Goal: Book appointment/travel/reservation

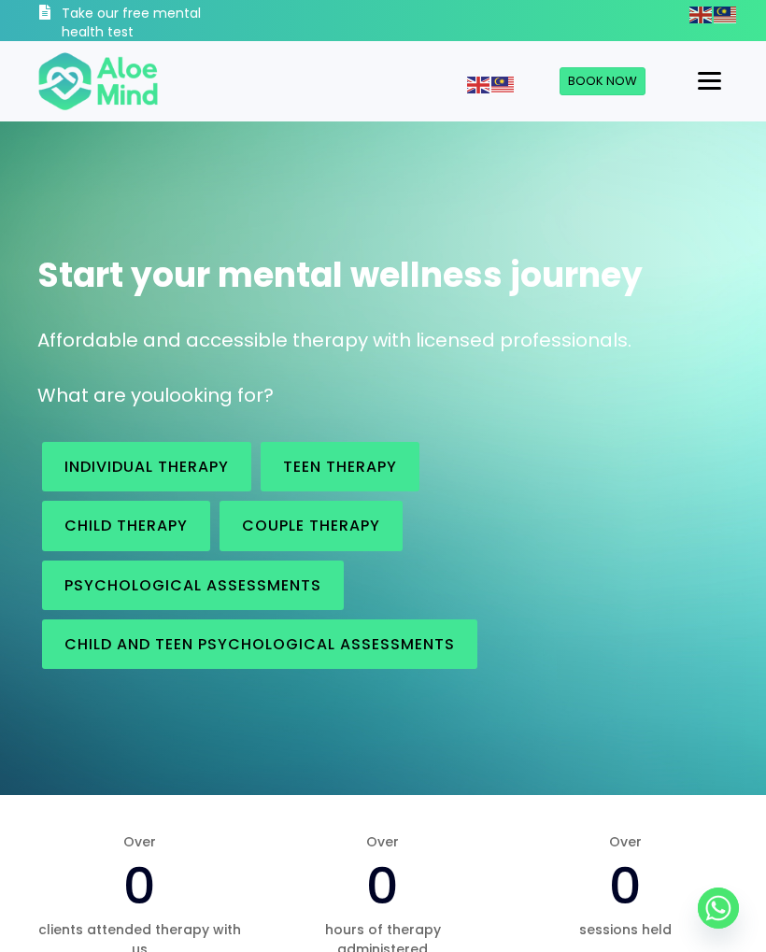
click at [584, 88] on span "Book Now" at bounding box center [602, 81] width 69 height 18
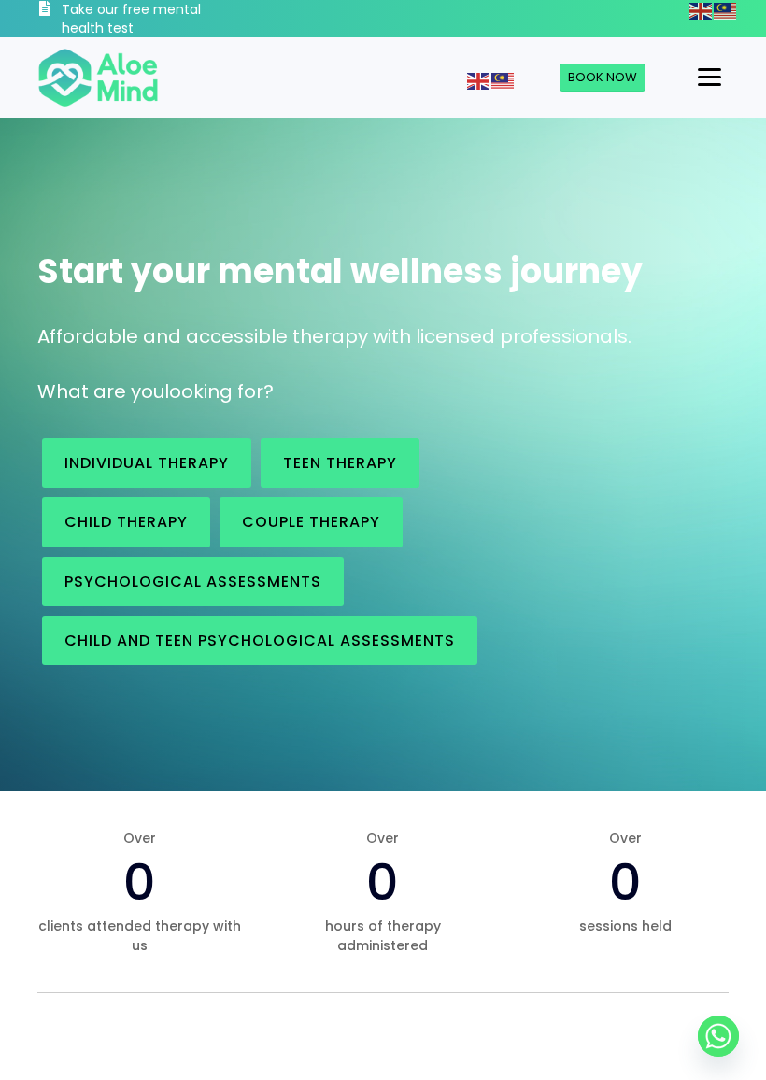
scroll to position [20, 0]
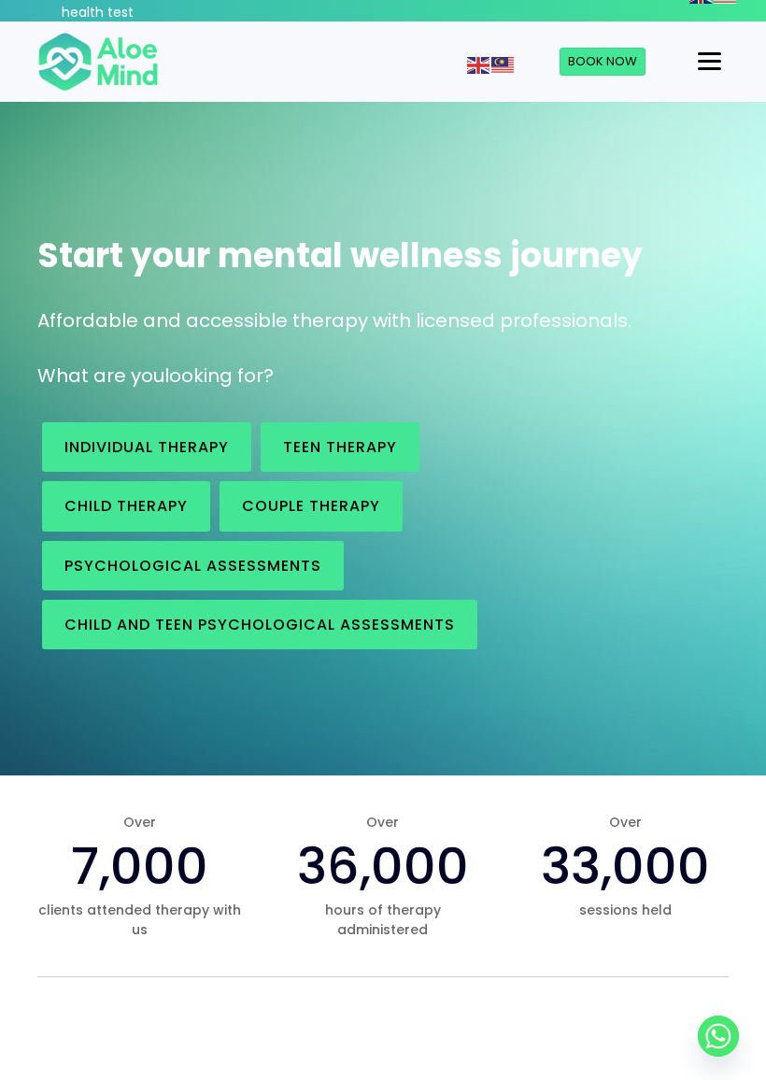
click at [85, 631] on span "Child and Teen Psychological assessments" at bounding box center [259, 624] width 390 height 21
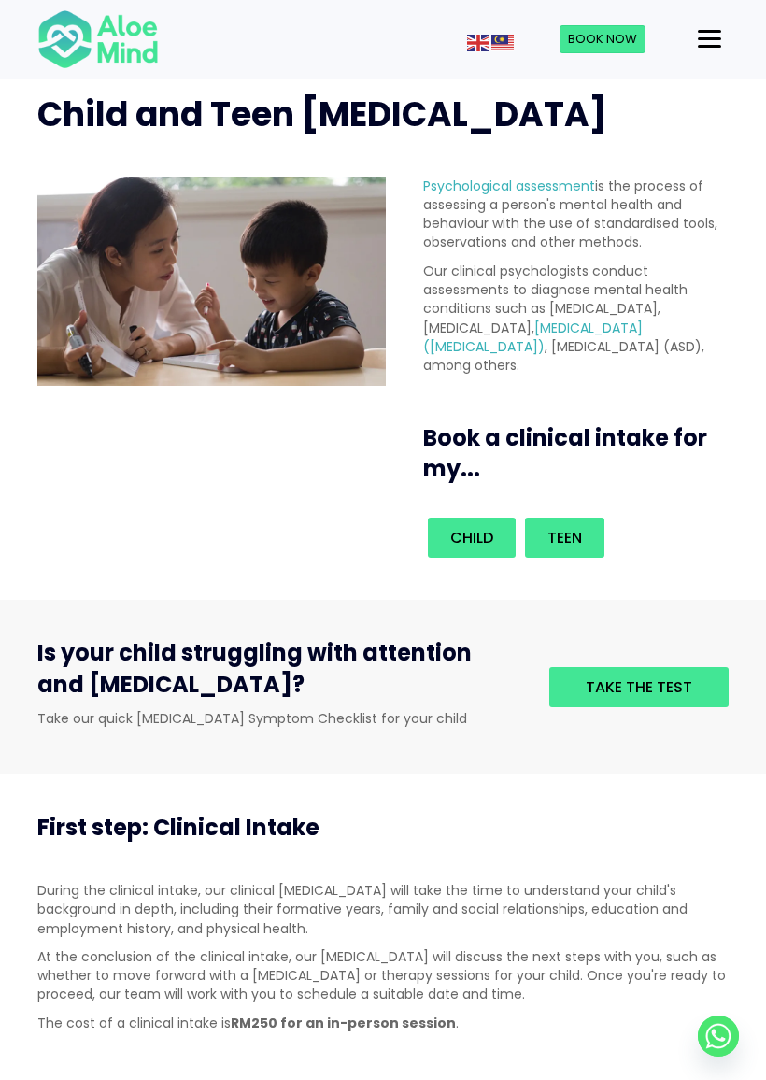
scroll to position [67, 0]
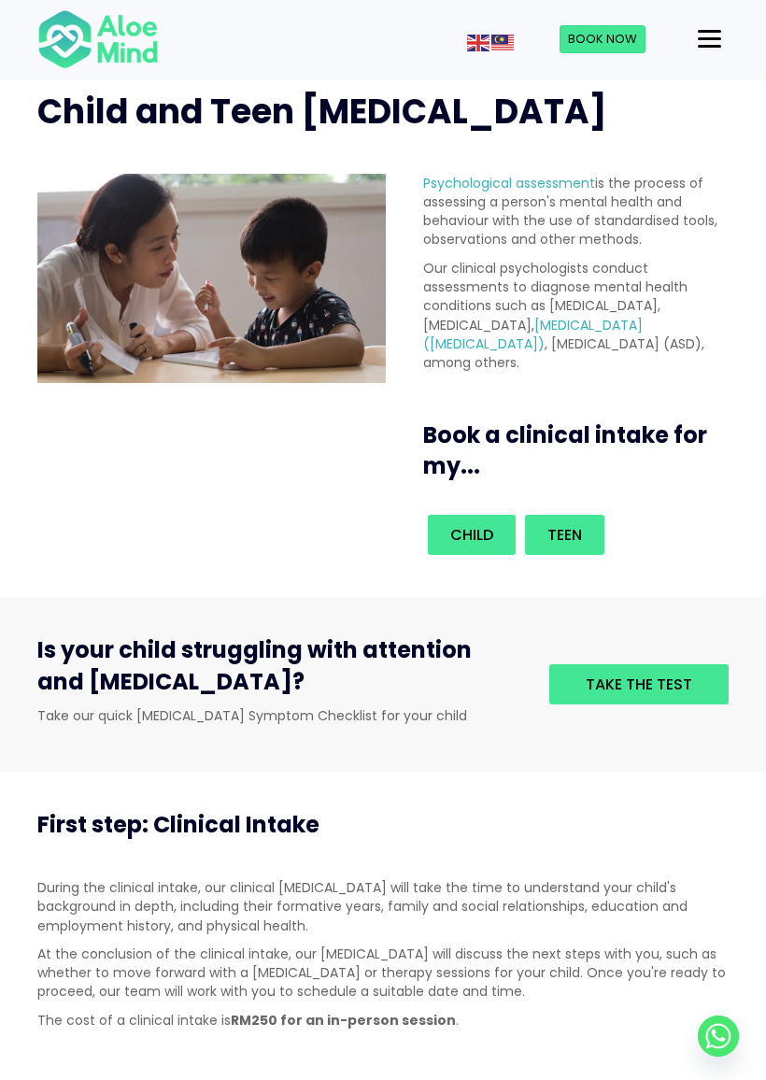
click at [571, 546] on span "Teen" at bounding box center [564, 534] width 35 height 21
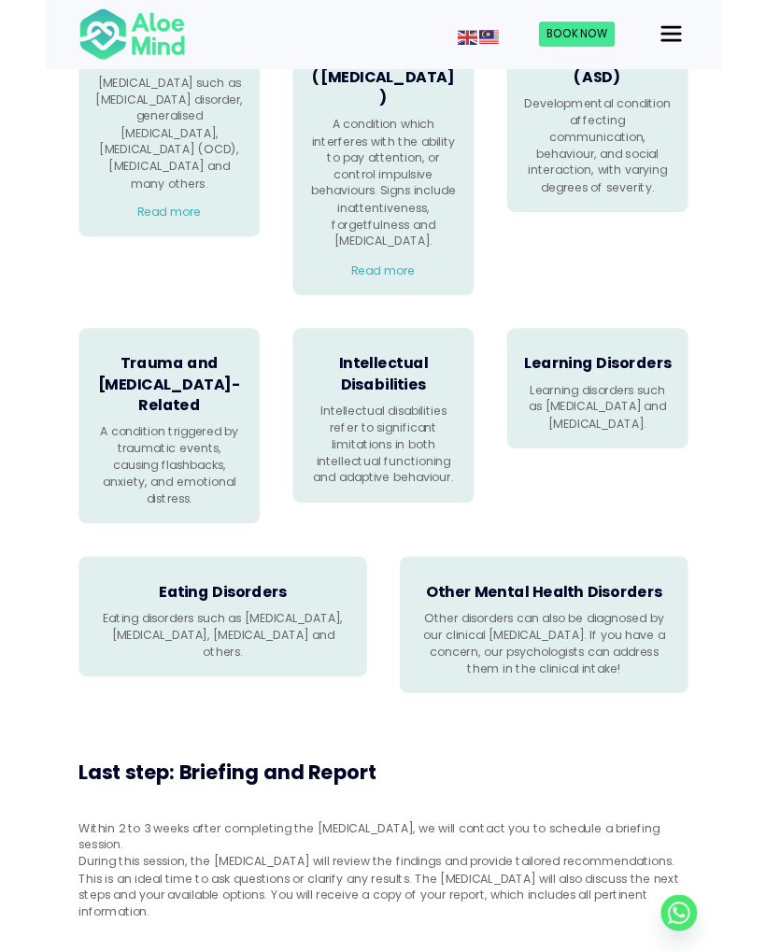
scroll to position [1649, 0]
